Goal: Transaction & Acquisition: Purchase product/service

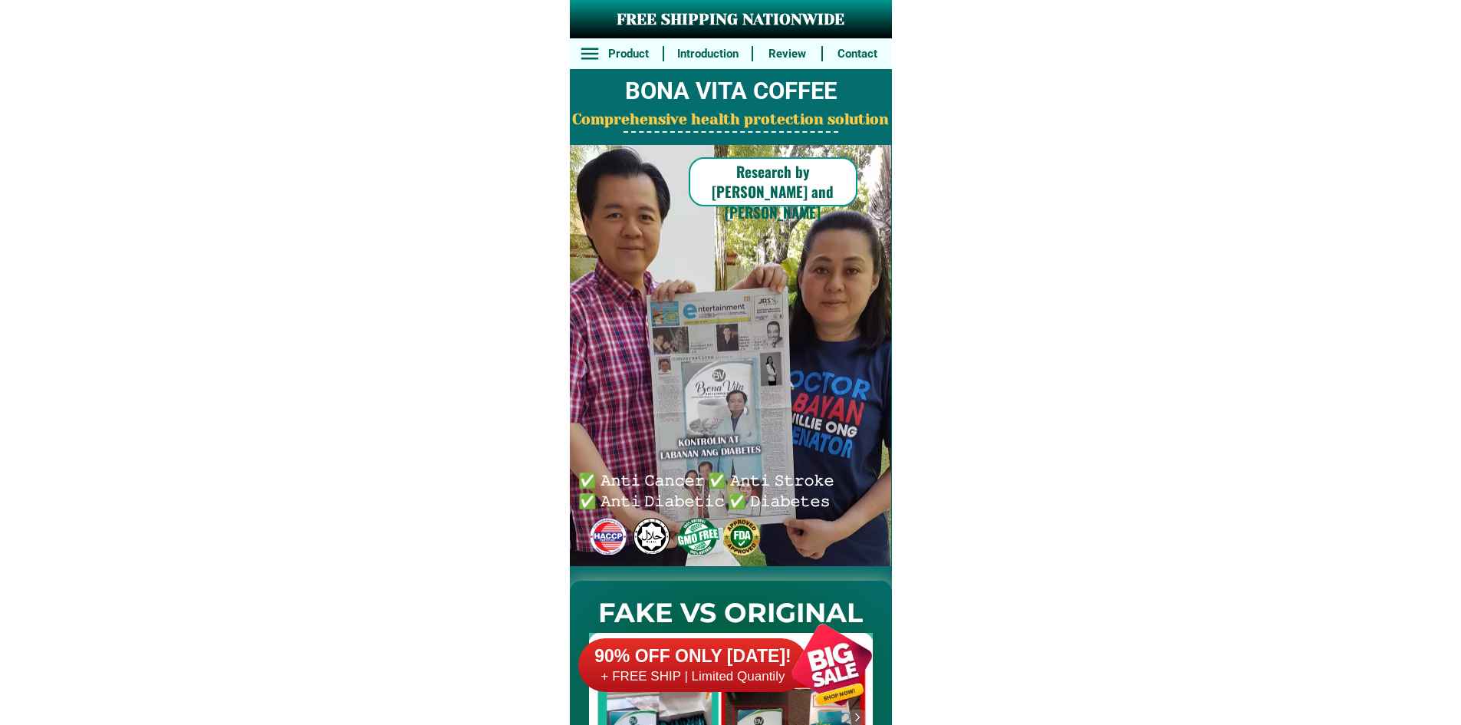
drag, startPoint x: 810, startPoint y: 577, endPoint x: 806, endPoint y: 596, distance: 18.8
click at [806, 593] on div "FAKE VS ORIGINAL" at bounding box center [731, 696] width 322 height 261
click at [806, 632] on div at bounding box center [831, 664] width 120 height 120
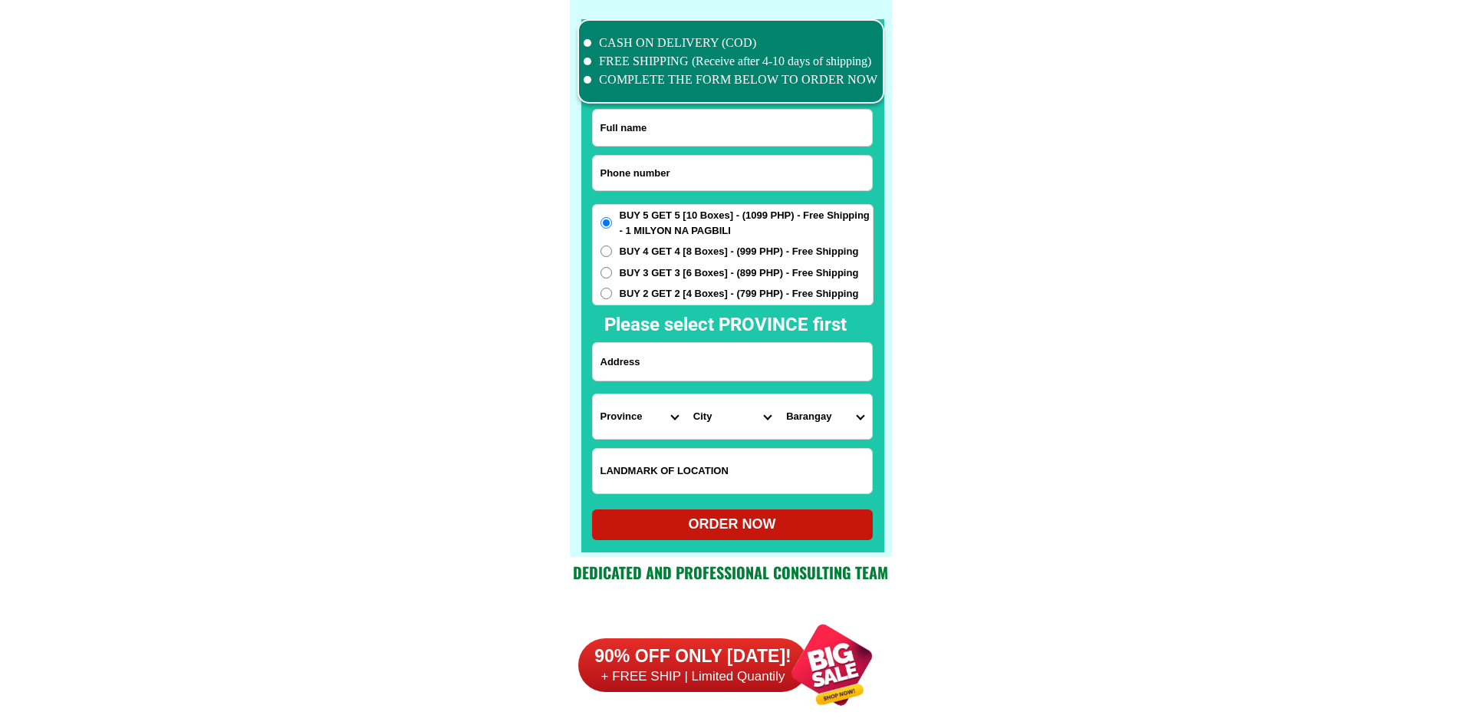
scroll to position [11920, 0]
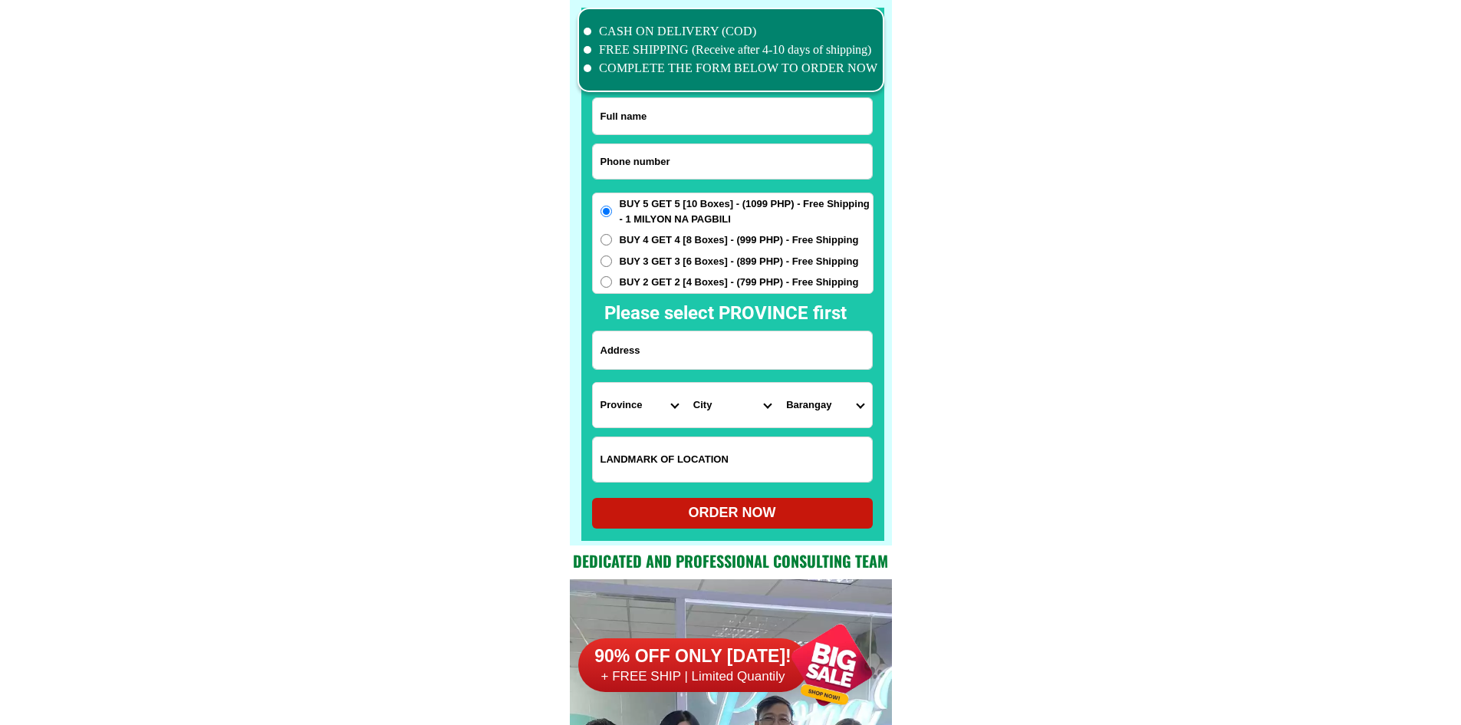
drag, startPoint x: 694, startPoint y: 156, endPoint x: 629, endPoint y: 125, distance: 72.0
click at [694, 156] on input "Input phone_number" at bounding box center [732, 161] width 279 height 35
paste input "09502561489"
type input "09502561489"
click at [646, 129] on input "Input full_name" at bounding box center [732, 116] width 279 height 36
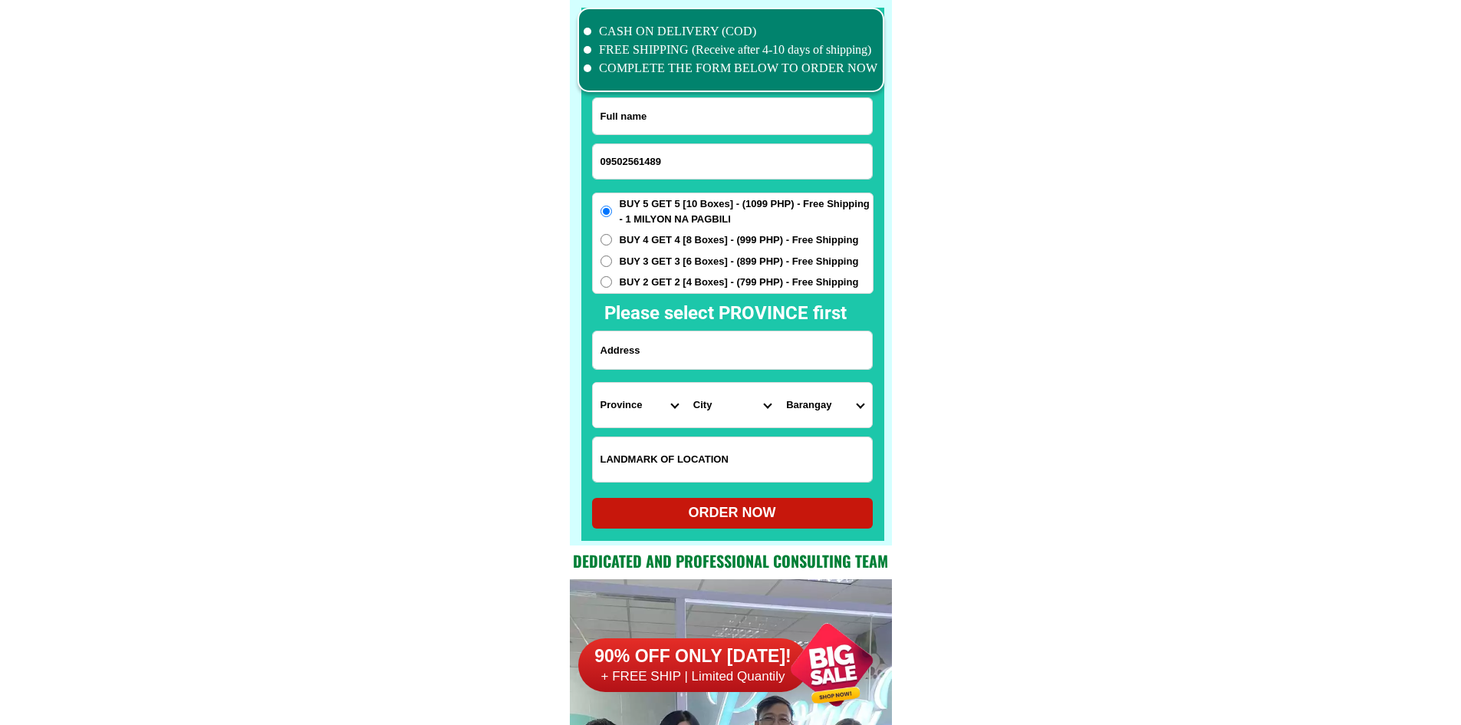
paste input "Julieta Gappe"
type input "Julieta Gappe"
click at [692, 353] on input "Input address" at bounding box center [732, 350] width 279 height 38
paste input "B 1 A 4 L 4 Juana 1 Topaz st San Fransico Binan Laguna"
type input "B 1 A 4 L 4 Juana 1 Topaz st San Fransico Binan Laguna"
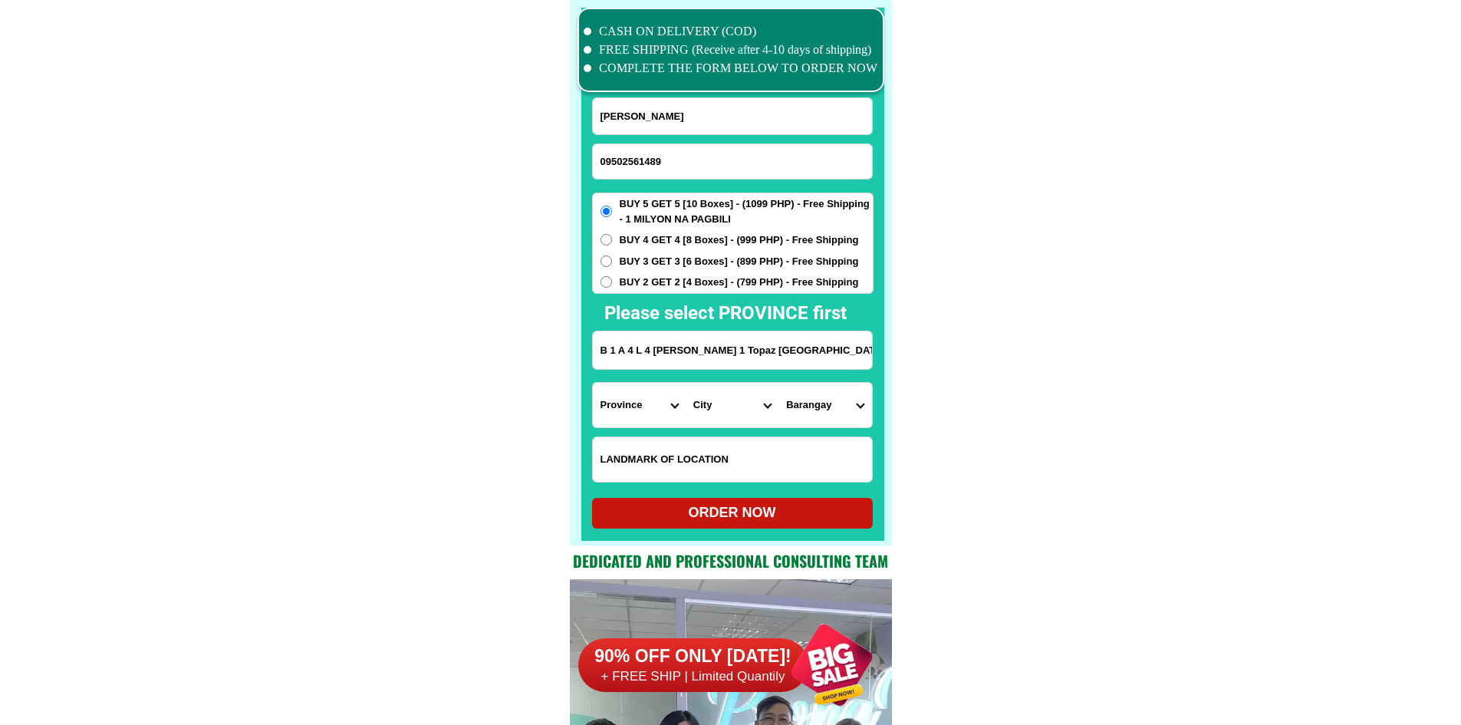
click at [630, 409] on select "Province Abra Agusan-del-norte Agusan-del-sur Aklan Albay Antique Apayao Aurora…" at bounding box center [639, 405] width 93 height 44
select select "63_904"
click at [734, 405] on select "City Alaminos Bay Binan-city Cabuyao Calamba-city Calauan Cavinti Famy Laguna-k…" at bounding box center [731, 405] width 93 height 44
select select "63_9043609"
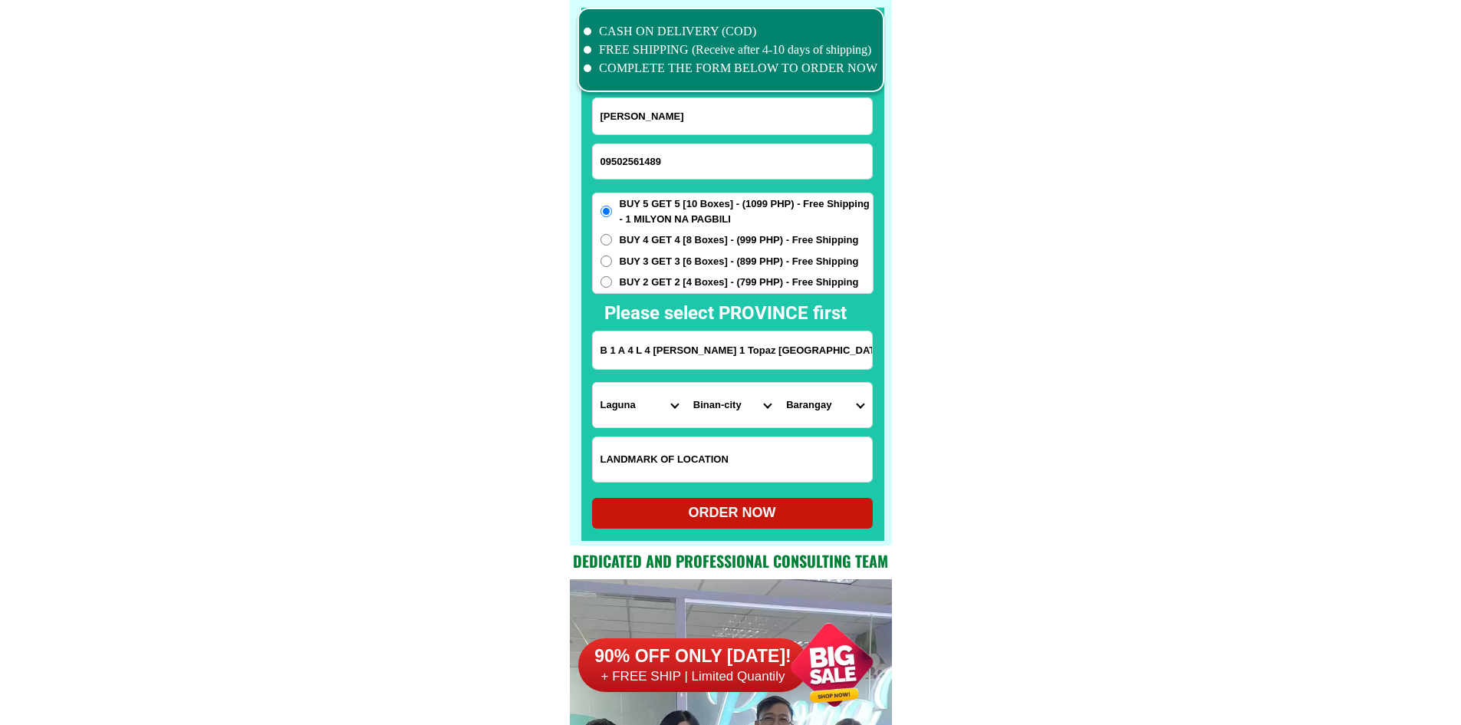
click at [840, 406] on select "Barangay Binan (poblacion) Bungahan Canlalay Casile De la paz Ganado Langkiwa L…" at bounding box center [824, 405] width 93 height 44
select select "63_90436093939"
click at [831, 508] on div "ORDER NOW" at bounding box center [732, 512] width 281 height 21
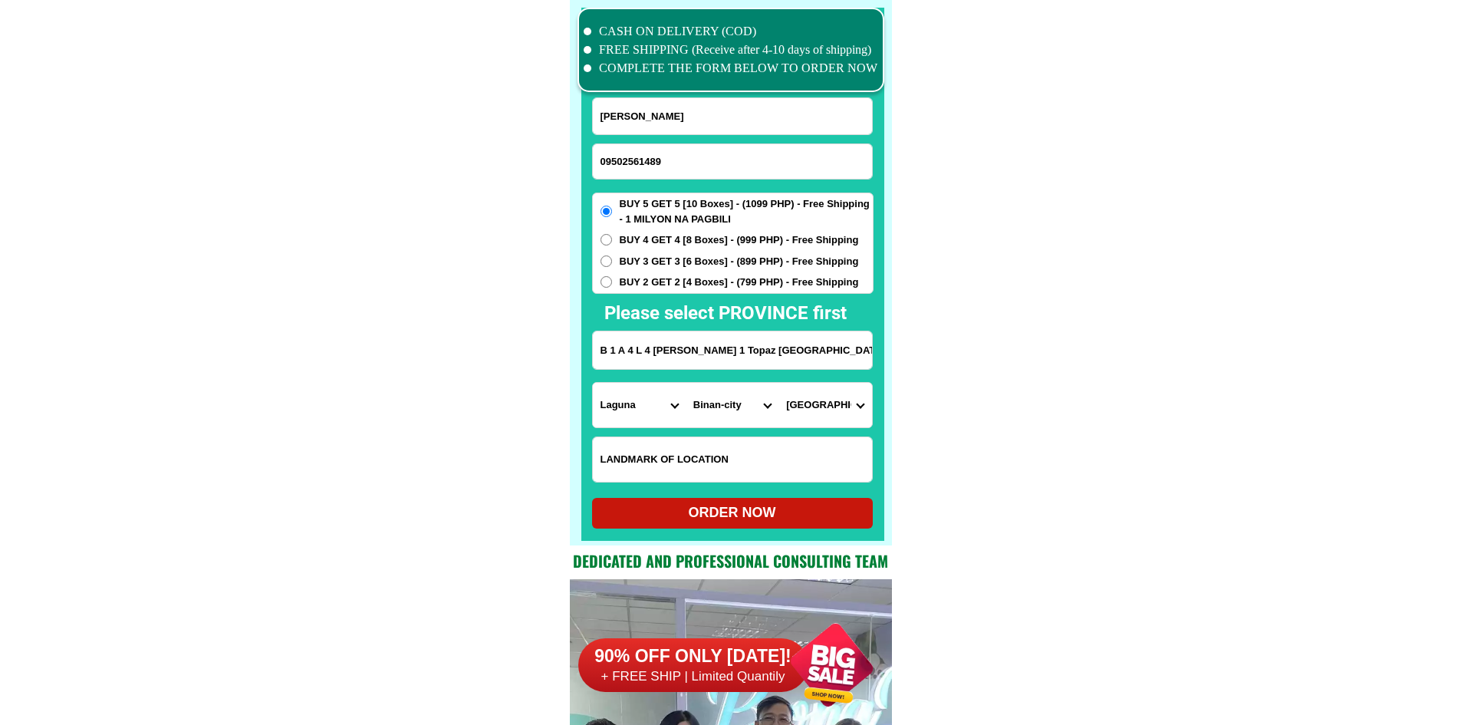
radio input "true"
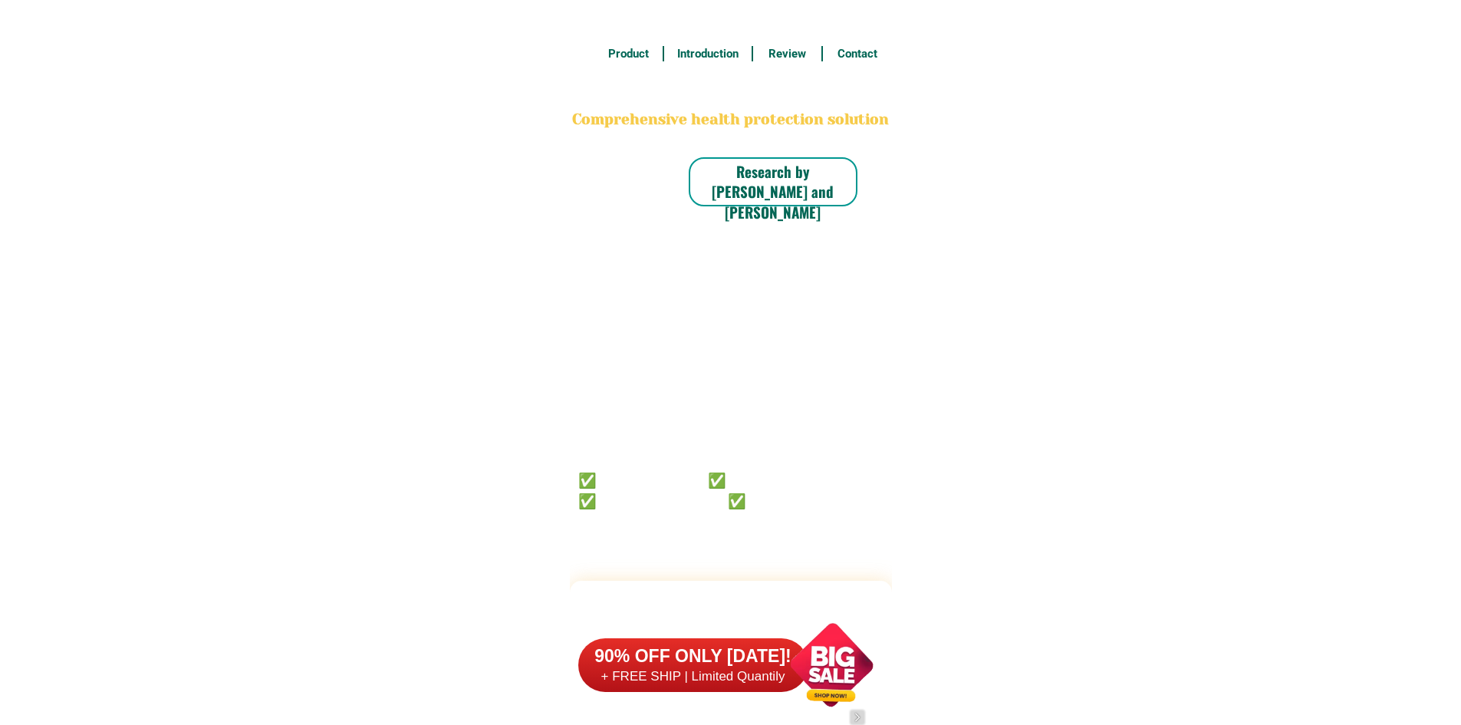
scroll to position [11920, 0]
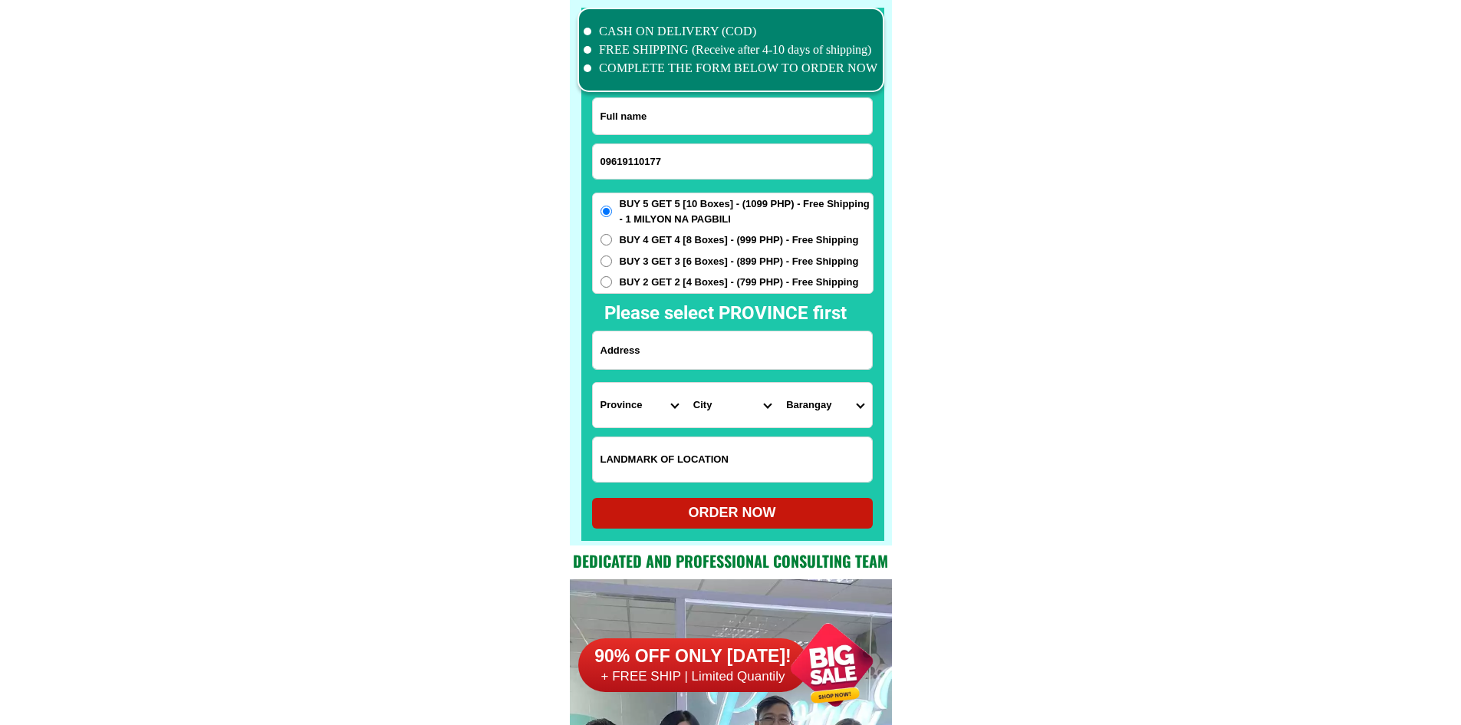
type input "09619110177"
click at [679, 104] on input "Input full_name" at bounding box center [732, 116] width 279 height 36
paste input "Cerila Sabile"
type input "Cerila Sabile"
click at [655, 356] on input "Input address" at bounding box center [732, 350] width 279 height 38
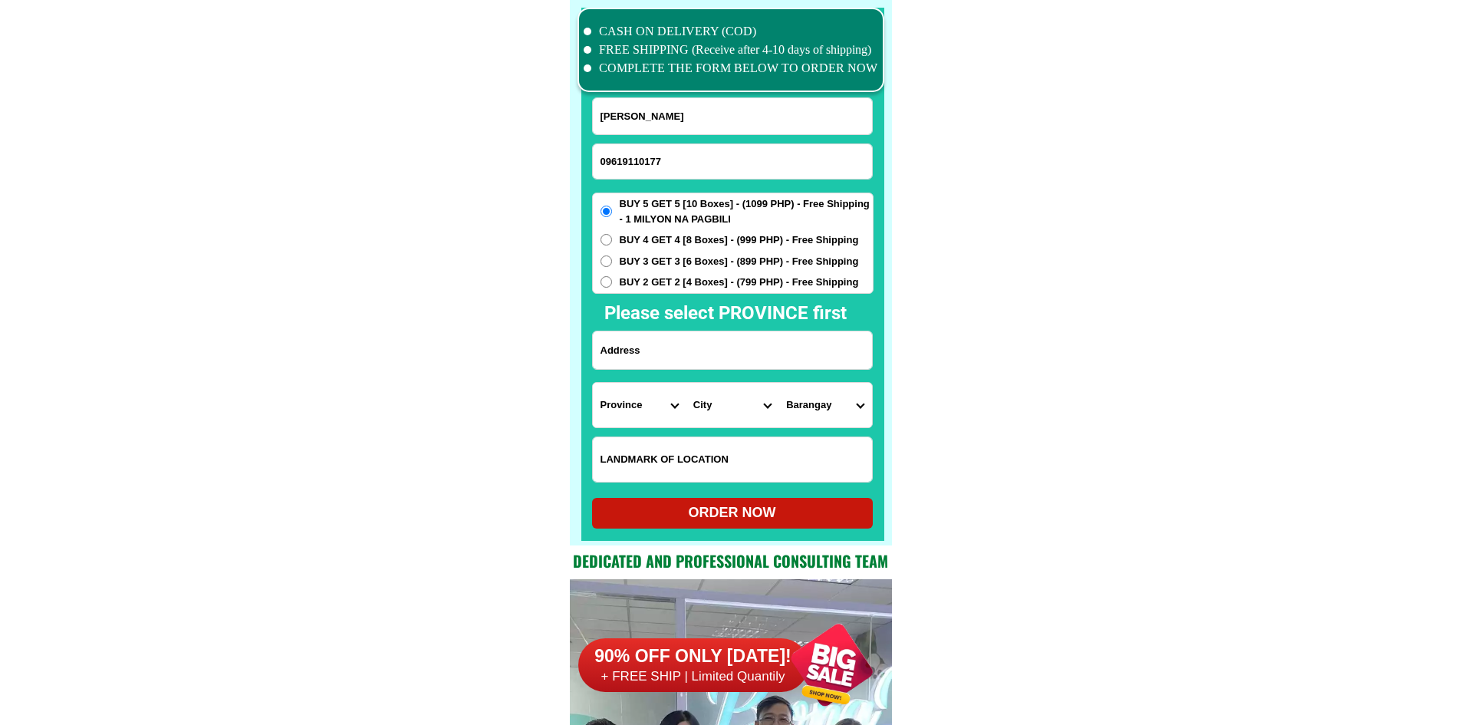
paste input "Sitio1 Pugon Mabalanoy San Juan Batangas"
type input "Sitio1 Pugon Mabalanoy San Juan Batangas"
click at [629, 407] on select "Province Abra Agusan-del-norte Agusan-del-sur Aklan Albay Antique Apayao Aurora…" at bounding box center [639, 405] width 93 height 44
select select "63_108"
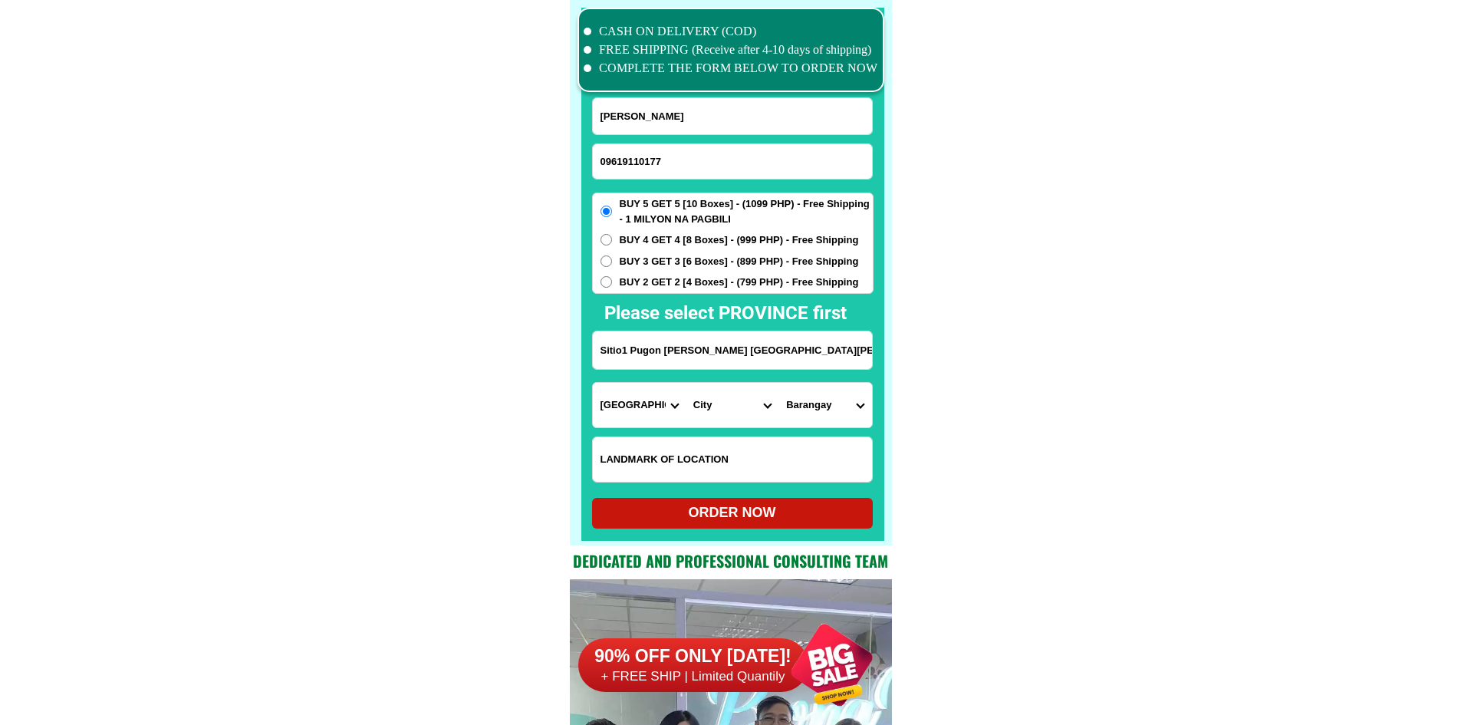
click at [763, 408] on select "City Agoncillo Alitagtag Allacapan Balayan Batangas-balete Batangas-city Batang…" at bounding box center [731, 405] width 93 height 44
select select "63_1088728"
click at [685, 383] on select "City Agoncillo Alitagtag Allacapan Balayan Batangas-balete Batangas-city Batang…" at bounding box center [731, 405] width 93 height 44
click at [817, 411] on select "Barangay Abung Balagbag Barualte Bataan Buhay na sapa Bulsa Calicanto Calitcali…" at bounding box center [824, 405] width 93 height 44
select select "63_10887284083"
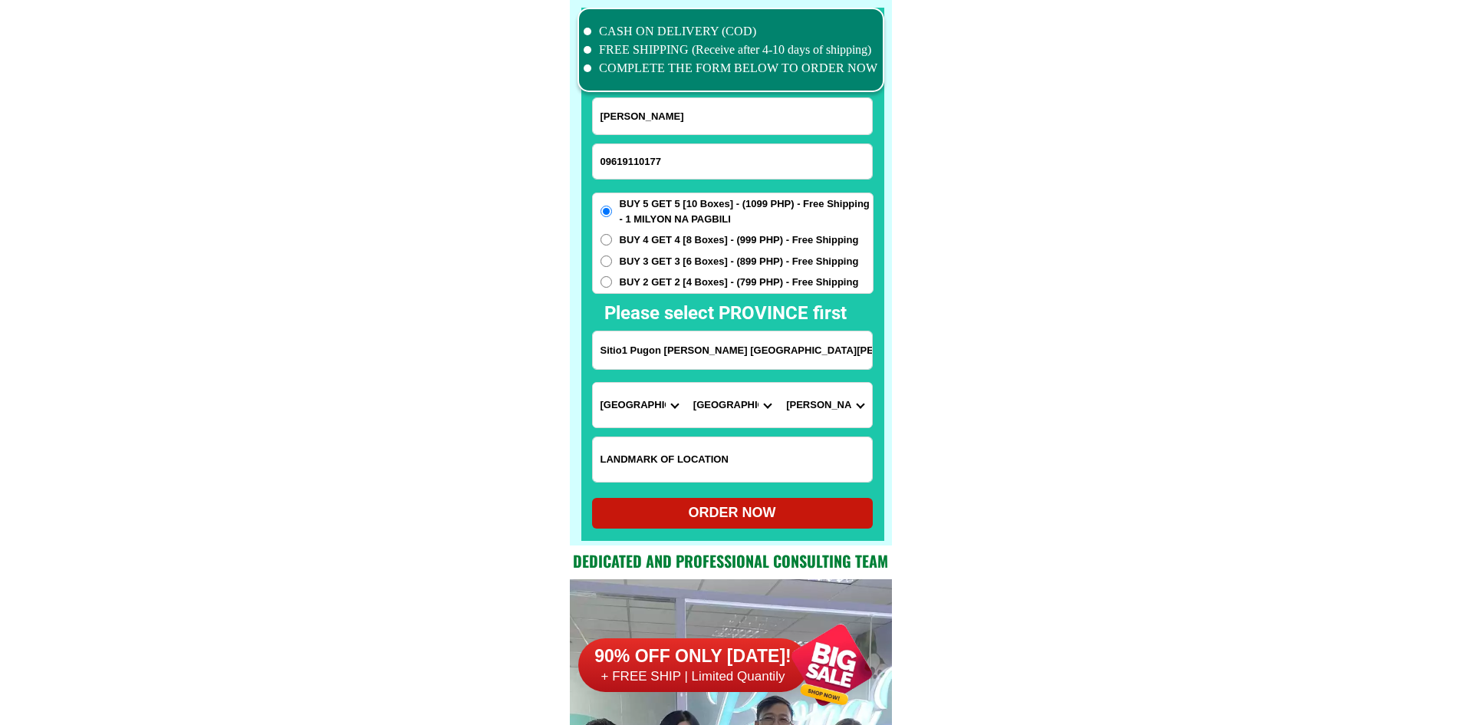
click at [807, 502] on div "ORDER NOW" at bounding box center [732, 513] width 281 height 31
type input "Sitio1 Pugon Mabalanoy San Juan Batangas"
radio input "true"
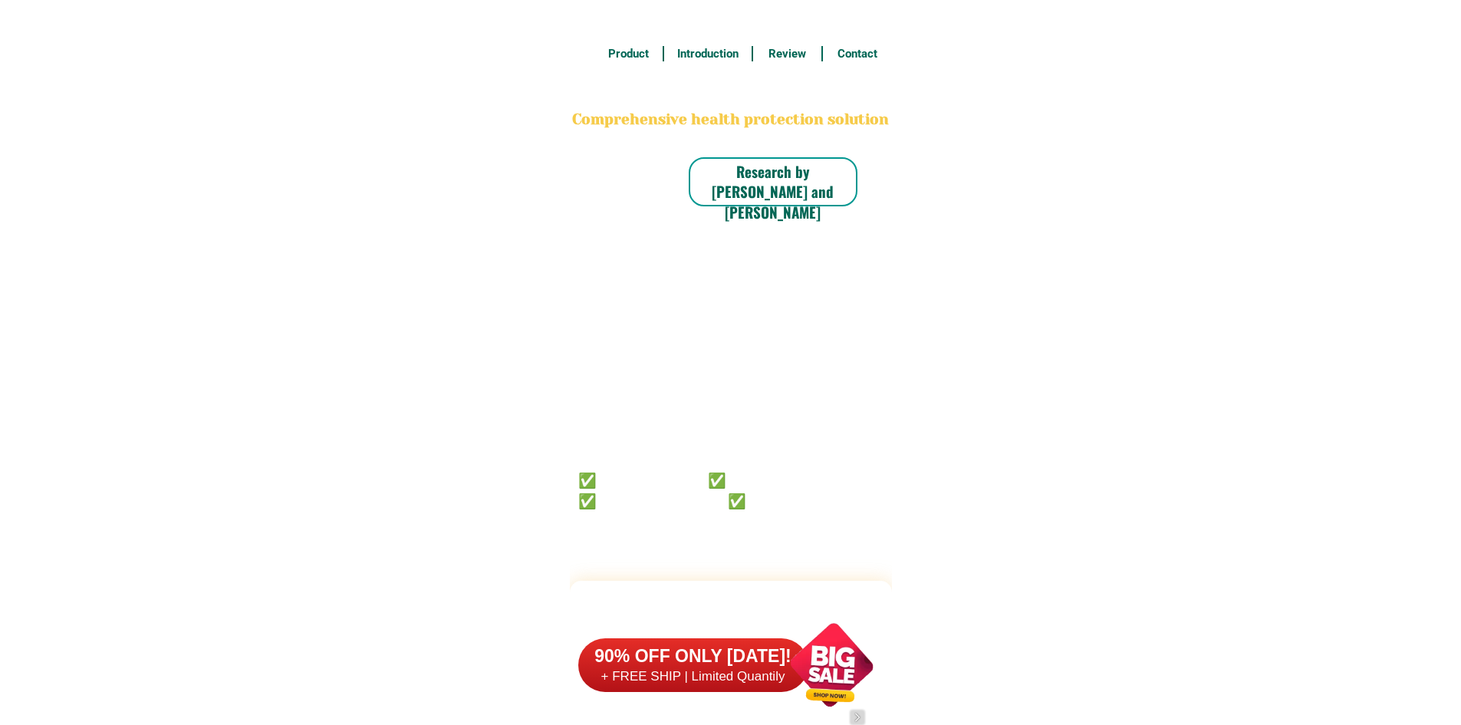
scroll to position [11920, 0]
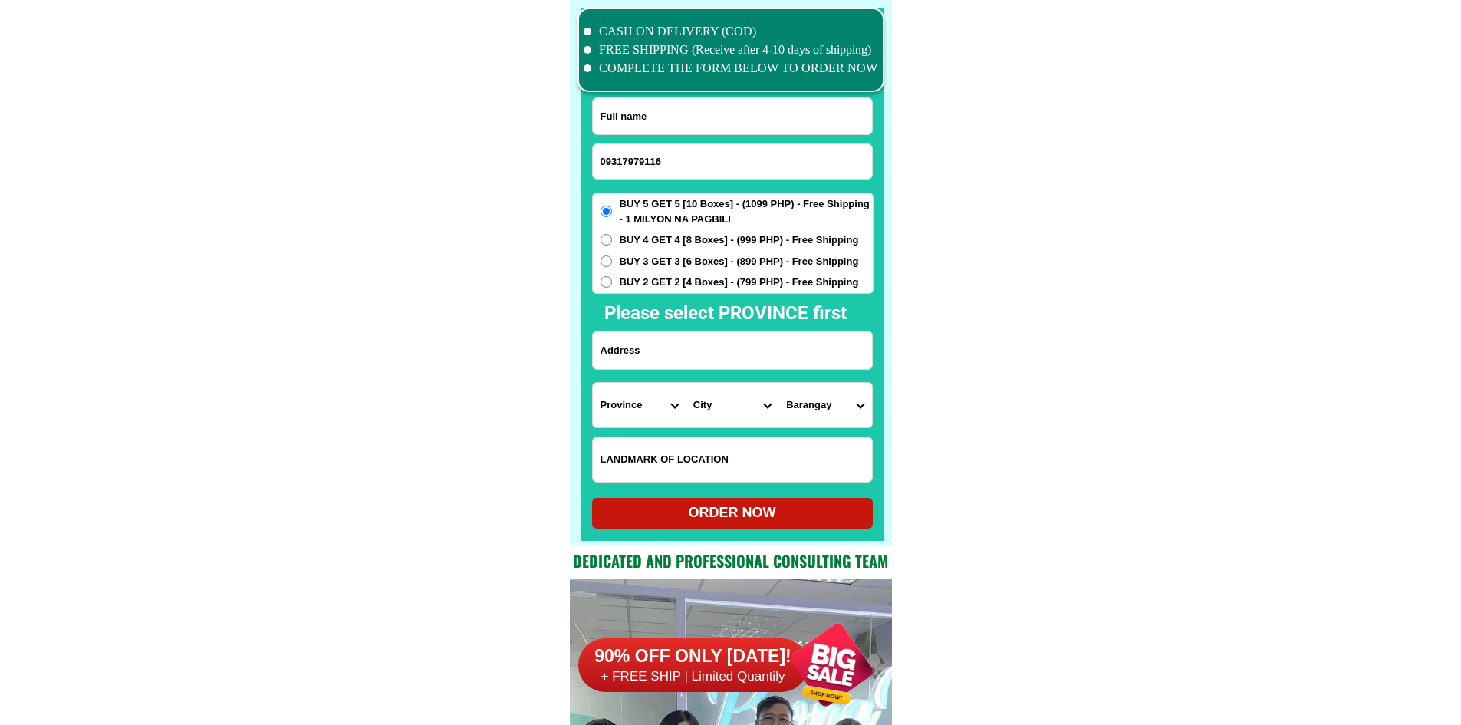
type input "09317979116"
drag, startPoint x: 677, startPoint y: 117, endPoint x: 526, endPoint y: 8, distance: 186.2
click at [671, 116] on input "Input full_name" at bounding box center [732, 116] width 279 height 36
paste input "Emanuel Gotardo"
type input "Emanuel Gotardo"
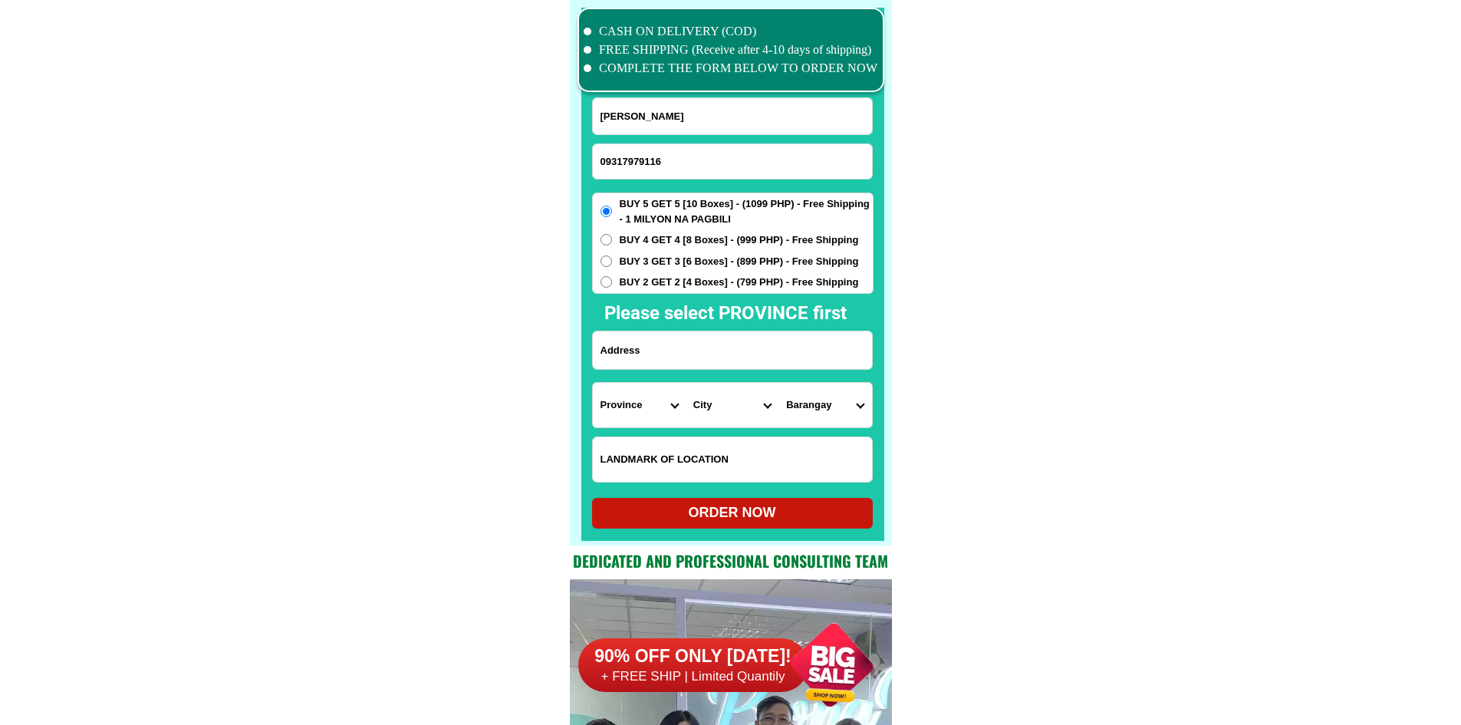
click at [683, 366] on input "Input address" at bounding box center [732, 350] width 279 height 38
paste input "order 5 box editha ngoho brgy liwayway mac arthur leyte"
type input "order 5 box editha ngoho brgy liwayway mac arthur leyte"
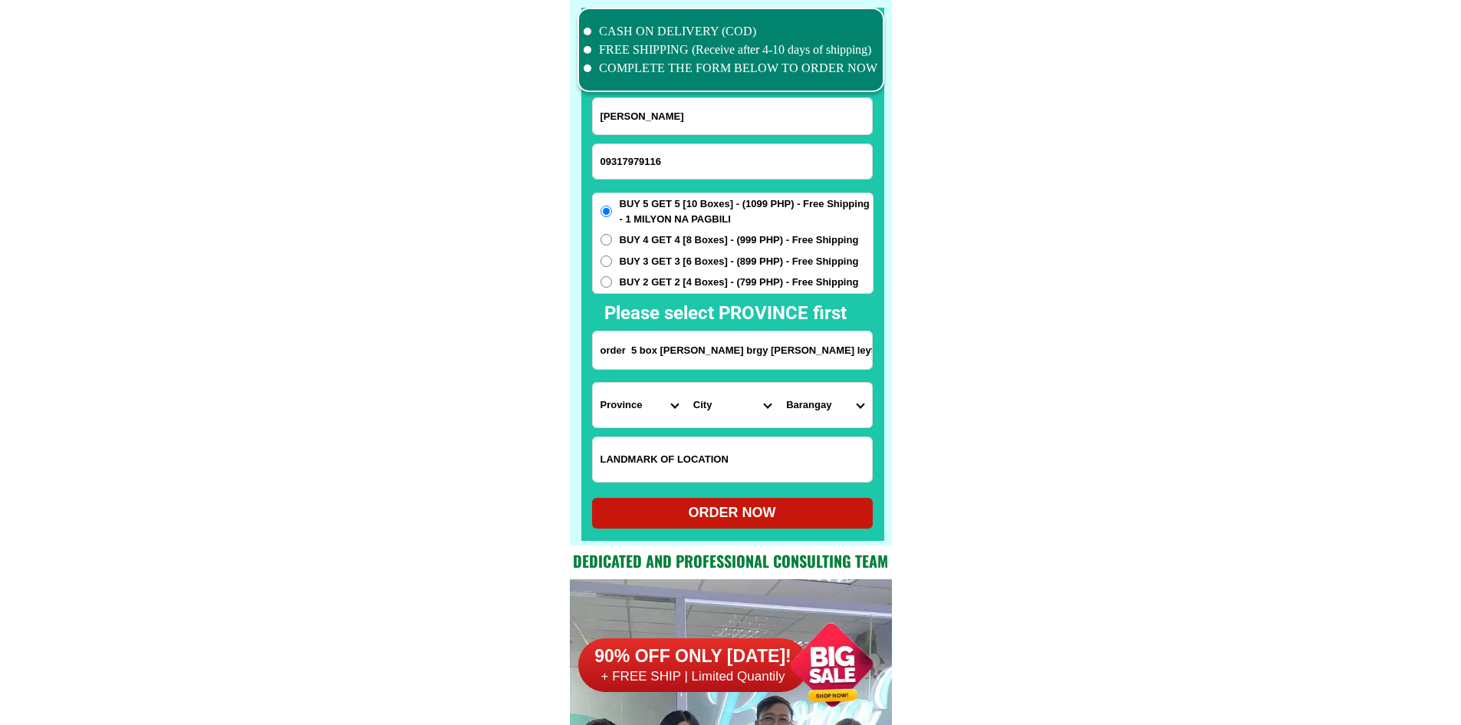
drag, startPoint x: 808, startPoint y: 345, endPoint x: 998, endPoint y: 374, distance: 192.4
click at [648, 408] on select "Province Abra Agusan-del-norte Agusan-del-sur Aklan Albay Antique Apayao Aurora…" at bounding box center [639, 405] width 93 height 44
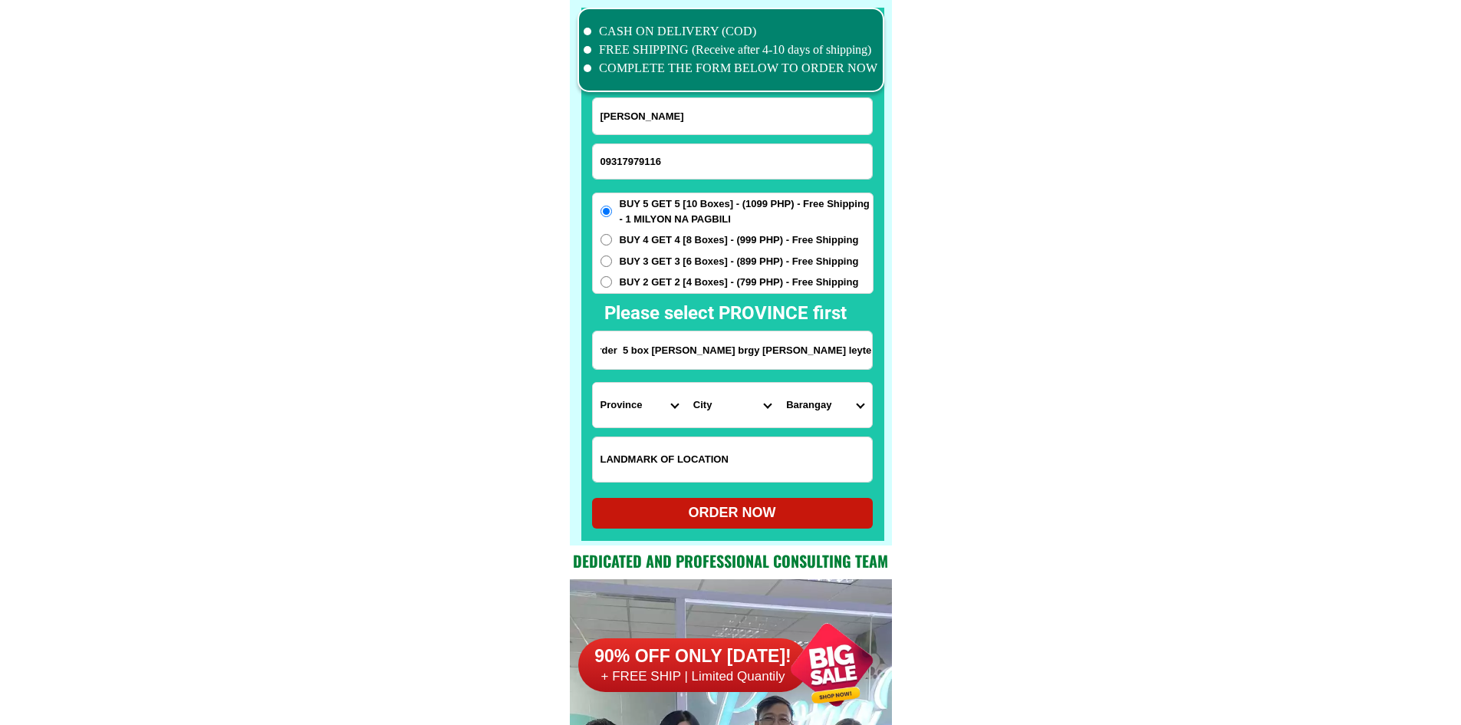
scroll to position [0, 0]
select select "63_199"
click at [749, 408] on select "City" at bounding box center [731, 405] width 93 height 44
click at [749, 408] on select "City Abuyog Alangalang Albuera Babatngon Barugo Baybay-city Burauen Calubian Ca…" at bounding box center [731, 405] width 93 height 44
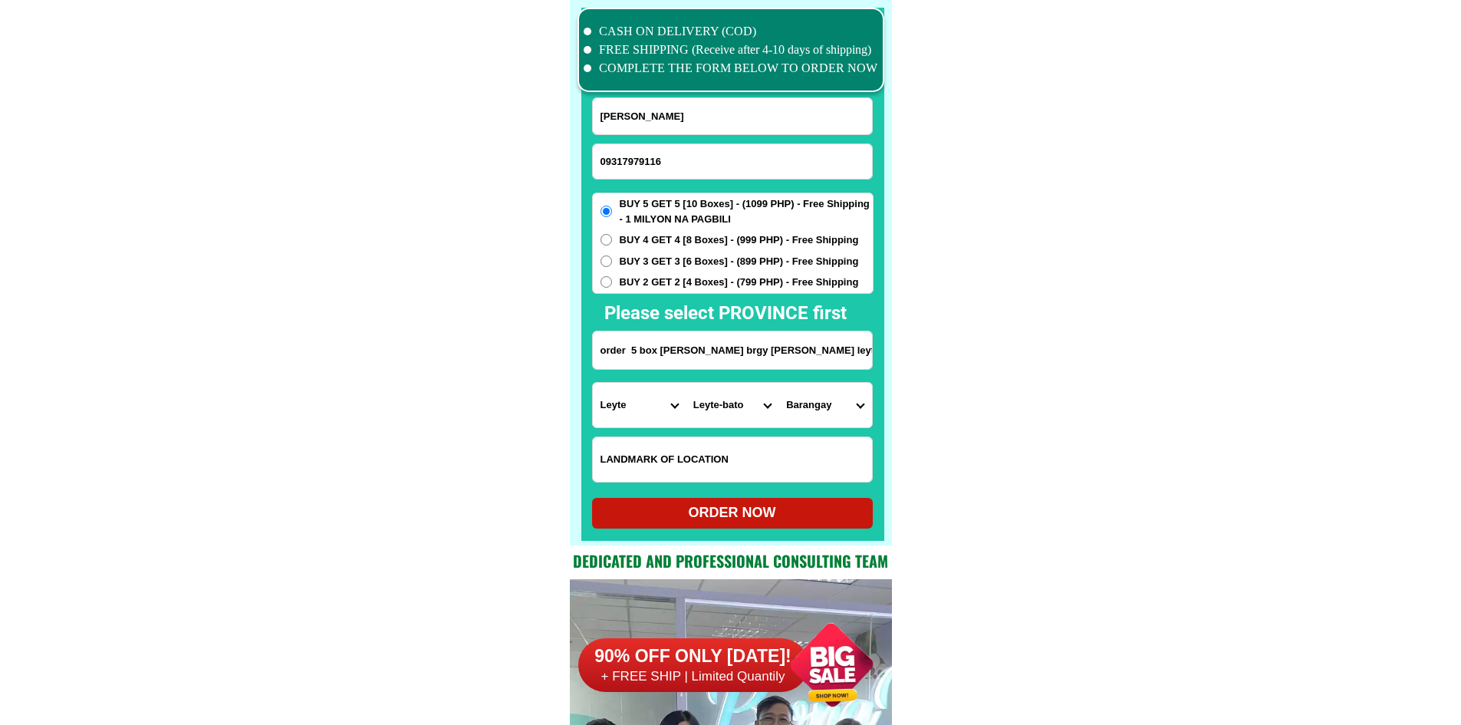
click at [718, 417] on select "City Abuyog Alangalang Albuera Babatngon Barugo Baybay-city Burauen Calubian Ca…" at bounding box center [731, 405] width 93 height 44
select select "63_1993668"
click at [685, 383] on select "City Abuyog Alangalang Albuera Babatngon Barugo Baybay-city Burauen Calubian Ca…" at bounding box center [731, 405] width 93 height 44
click at [844, 414] on select "Barangay Batug Burabod Capudlosan Casuntingan Causwagan Danao Dona josefa Gener…" at bounding box center [824, 405] width 93 height 44
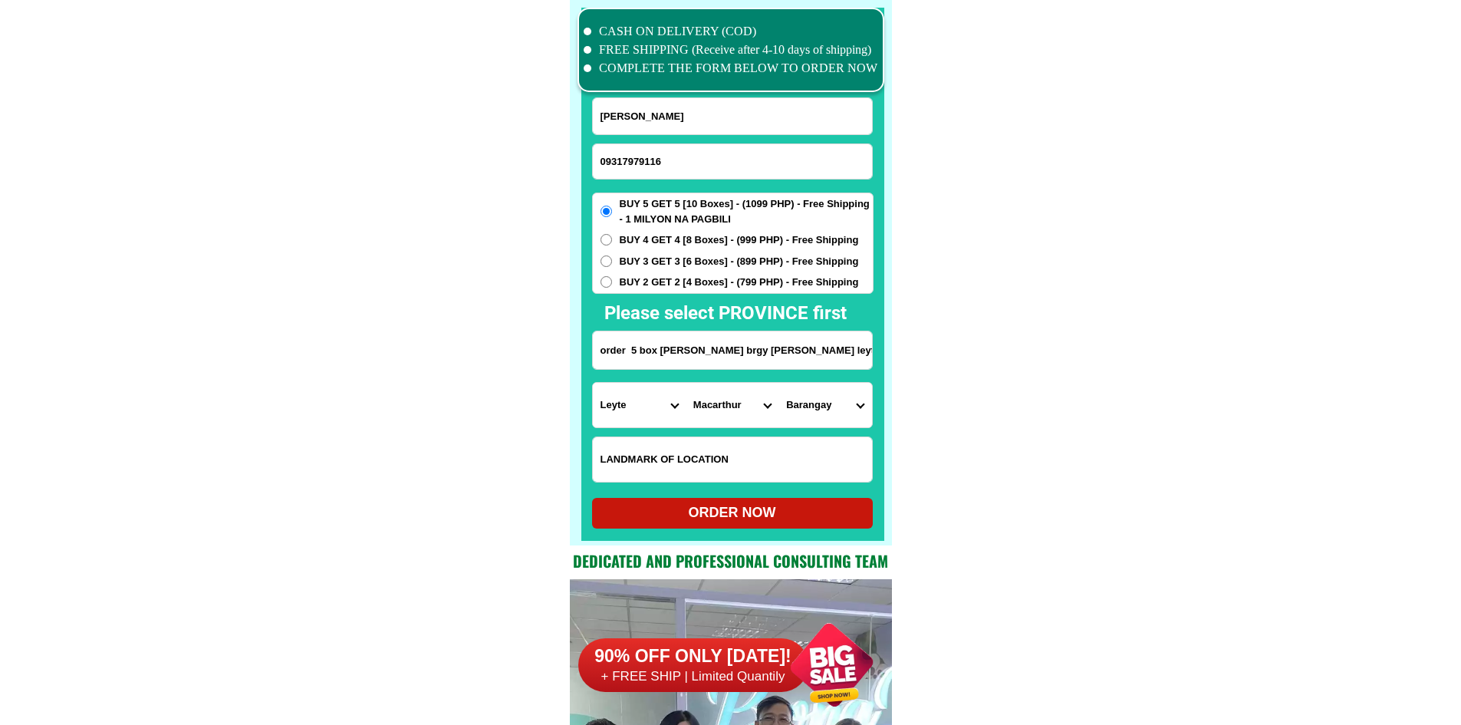
select select "63_19936683705"
click at [731, 498] on form "Emanuel Gotardo 09317979116 ORDER NOW order 5 box editha ngoho brgy liwayway ma…" at bounding box center [732, 312] width 281 height 431
click at [730, 506] on div "ORDER NOW" at bounding box center [732, 512] width 281 height 21
type input "order 5 box editha ngoho brgy liwayway mac arthur leyte"
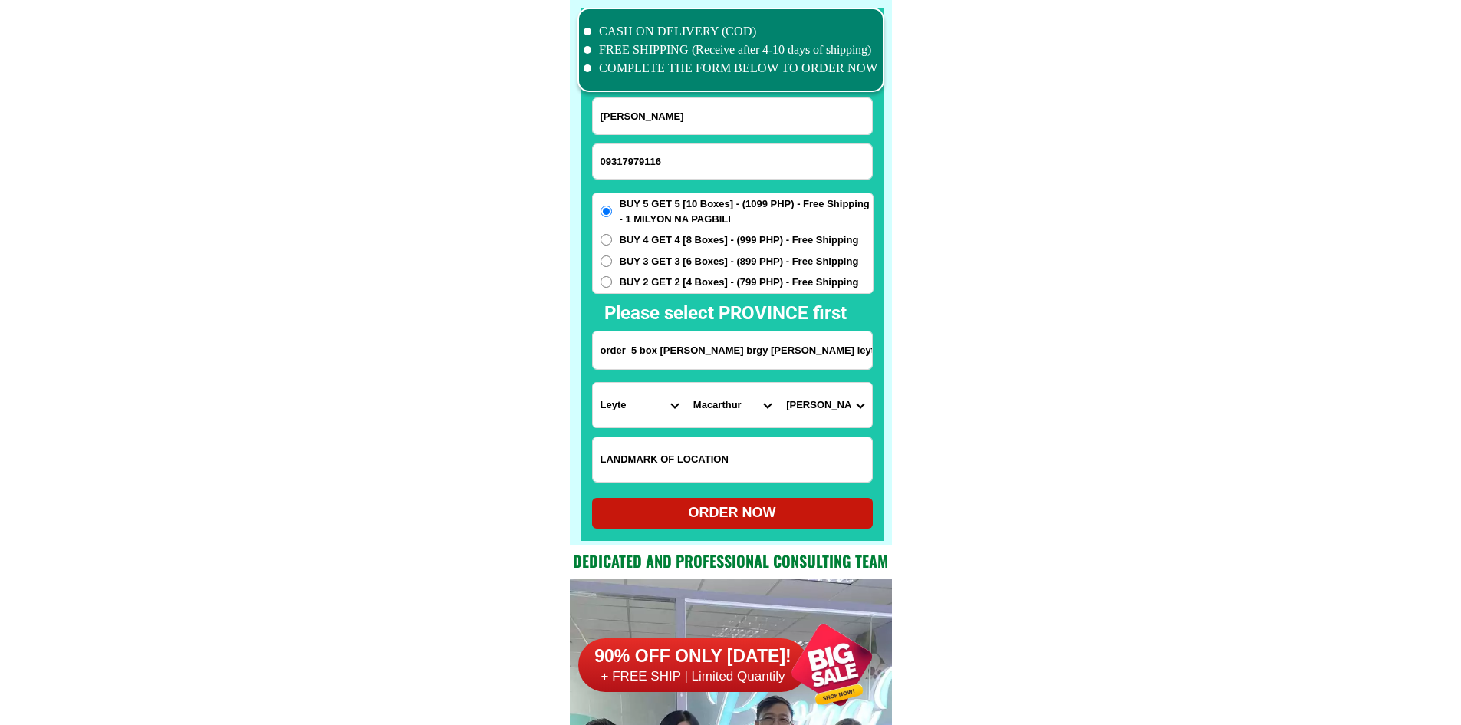
radio input "true"
